Goal: Transaction & Acquisition: Purchase product/service

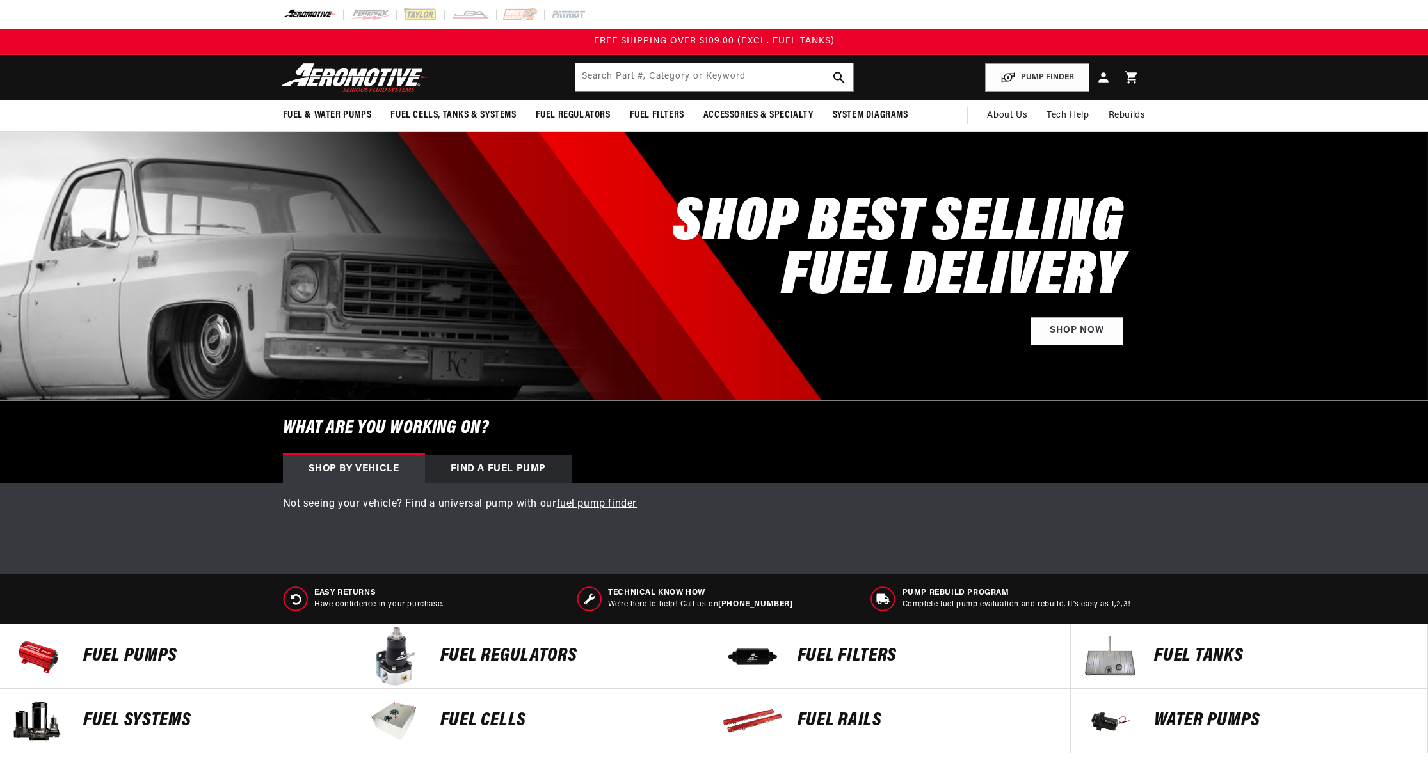
select select "1968"
select select "Chevrolet"
select select "Camaro"
select select "5.7L"
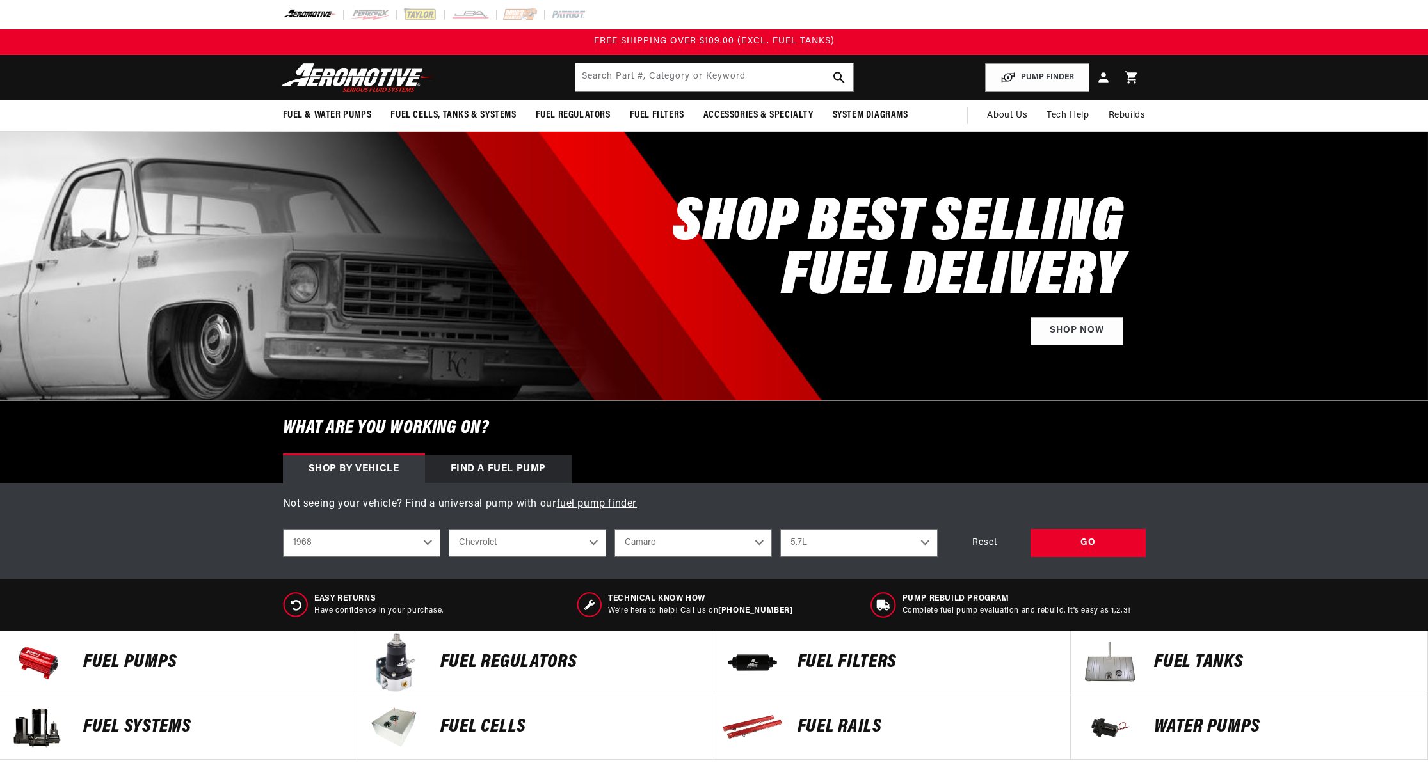
select select "1968"
select select "Chevrolet"
select select "Camaro"
select select "5.7L"
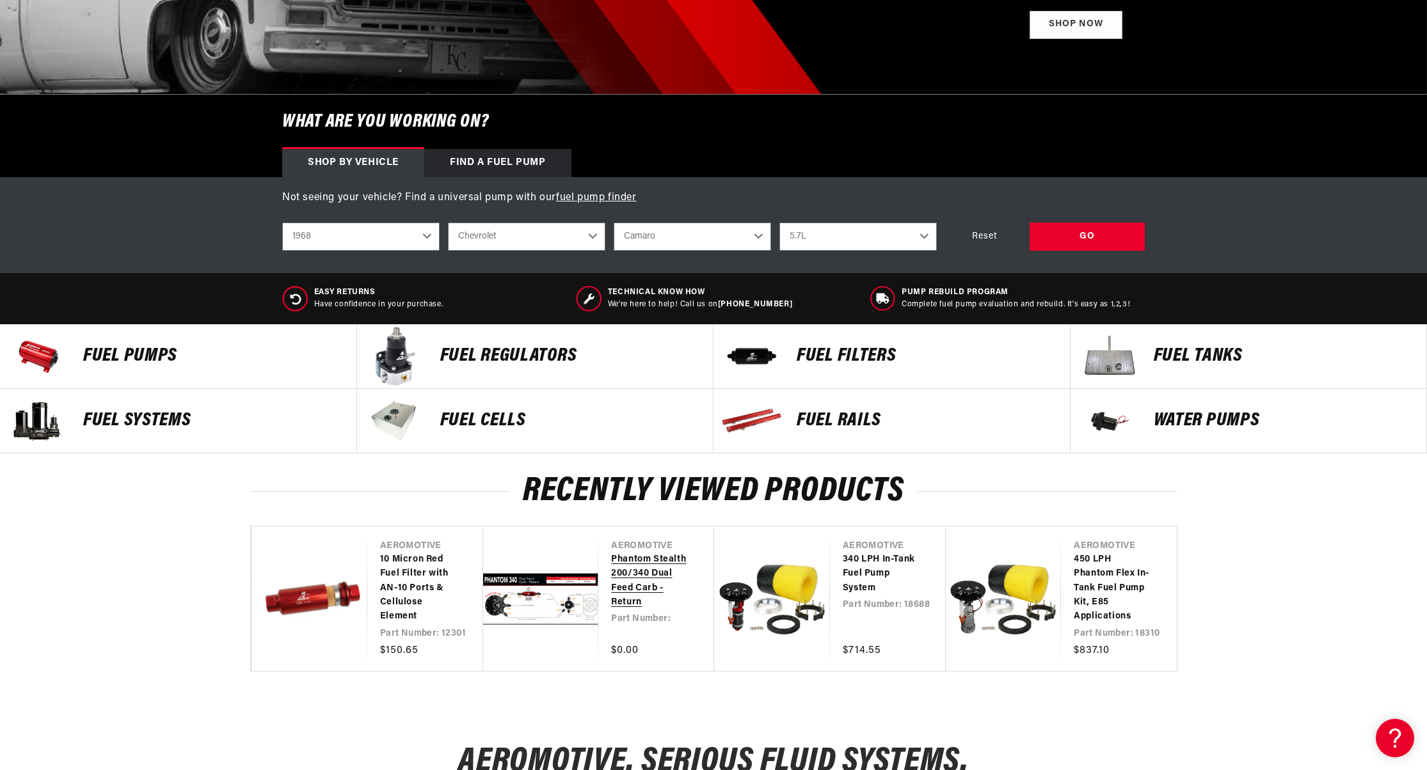
click at [611, 582] on link "Phantom Stealth 200/340 Dual Feed Carb - Return" at bounding box center [649, 582] width 77 height 58
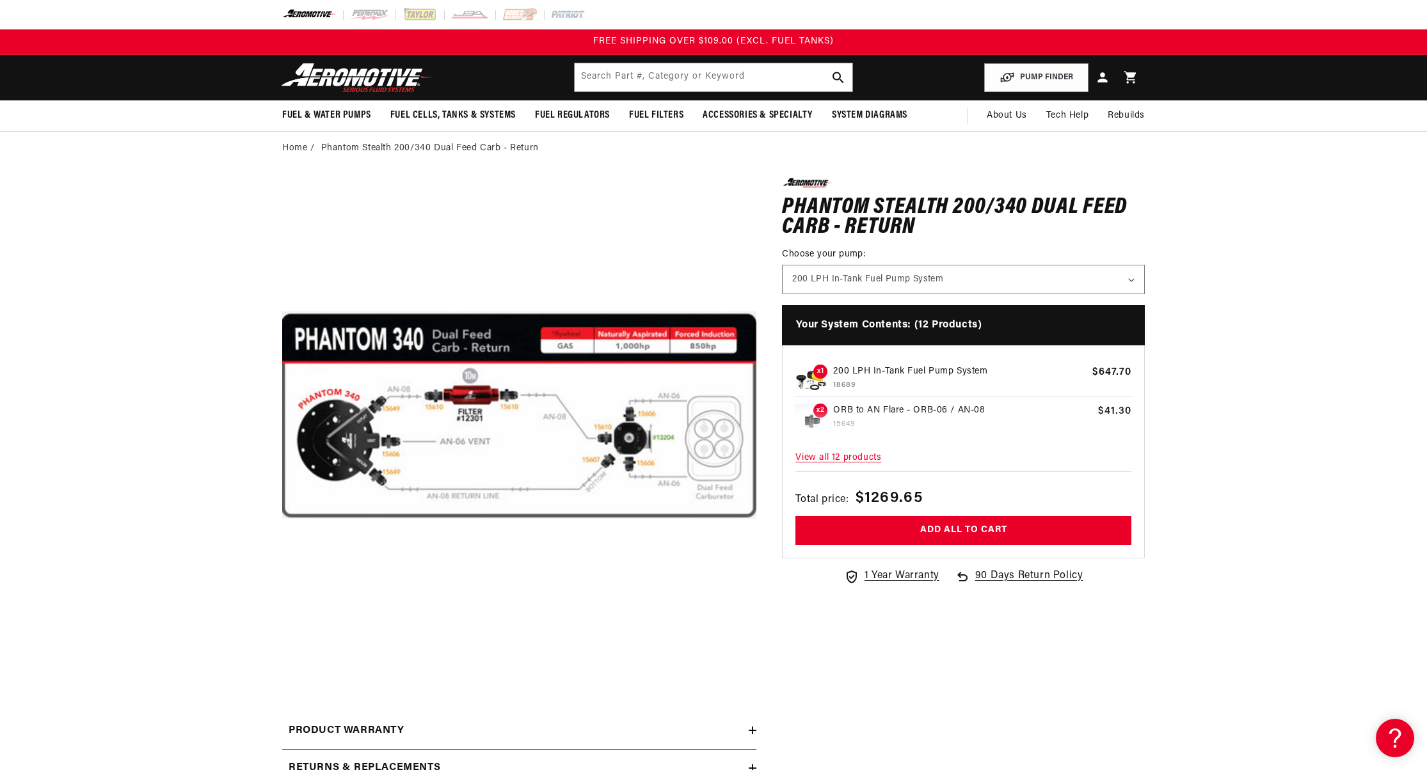
click at [834, 456] on span "View all 12 products" at bounding box center [963, 459] width 336 height 28
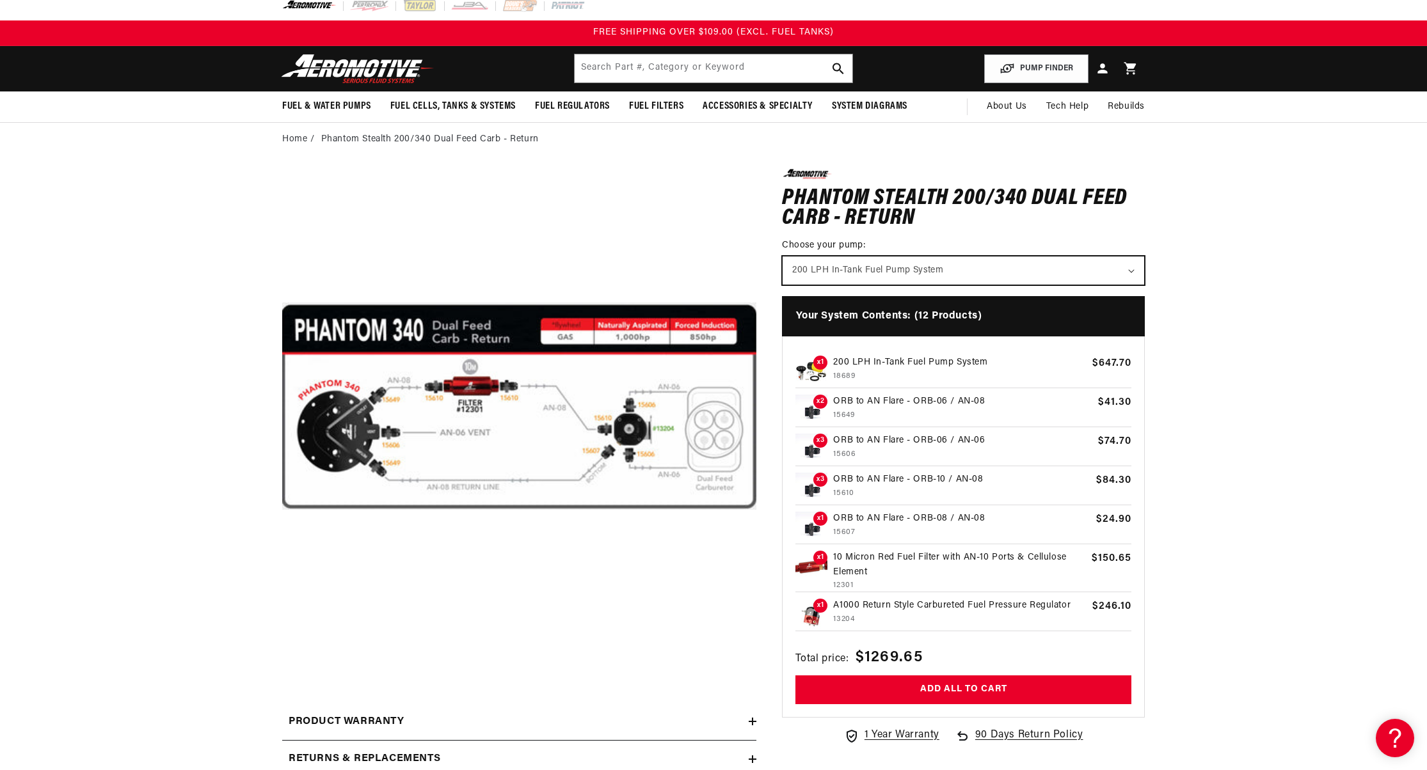
select select "/products/phantom-340-stealth-fuel-system"
